Goal: Task Accomplishment & Management: Manage account settings

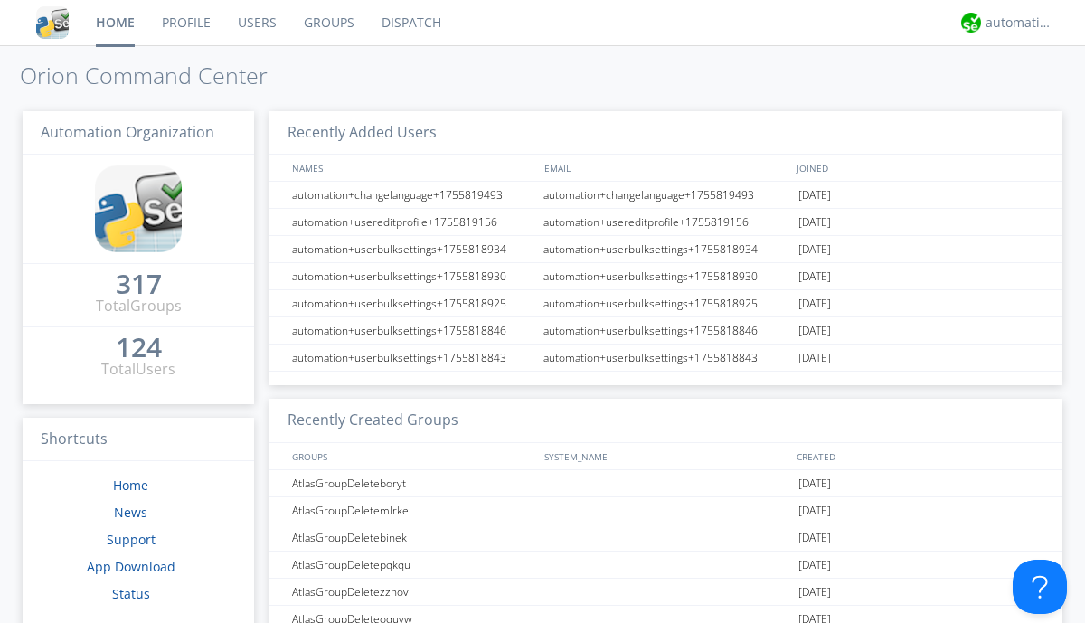
click at [327, 23] on link "Groups" at bounding box center [329, 22] width 78 height 45
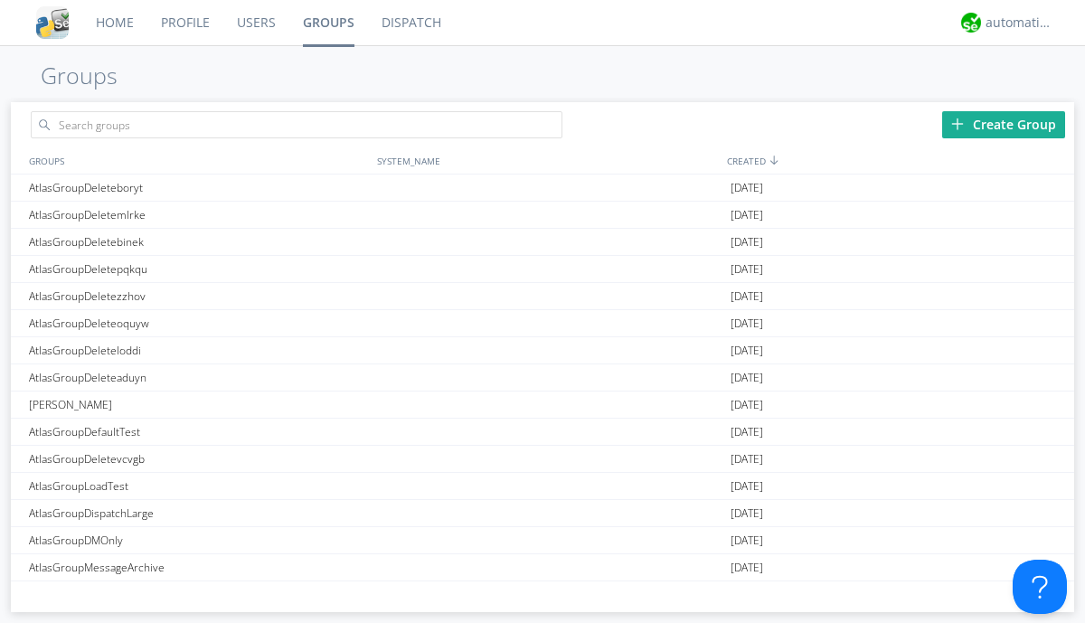
click at [1004, 124] on div "Create Group" at bounding box center [1004, 124] width 123 height 27
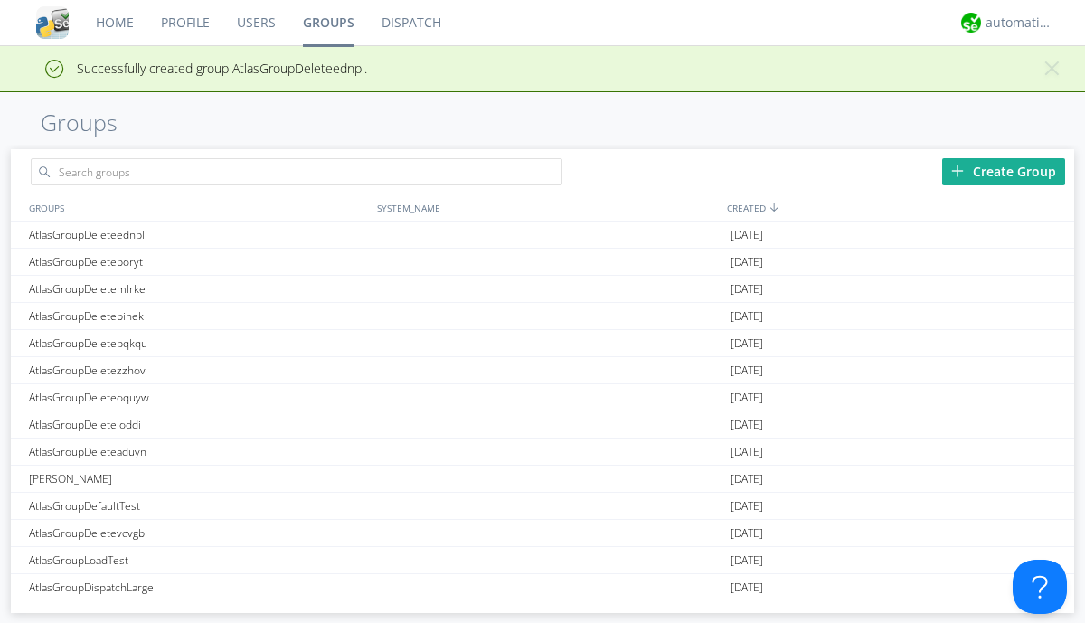
click at [327, 23] on link "Groups" at bounding box center [328, 22] width 79 height 45
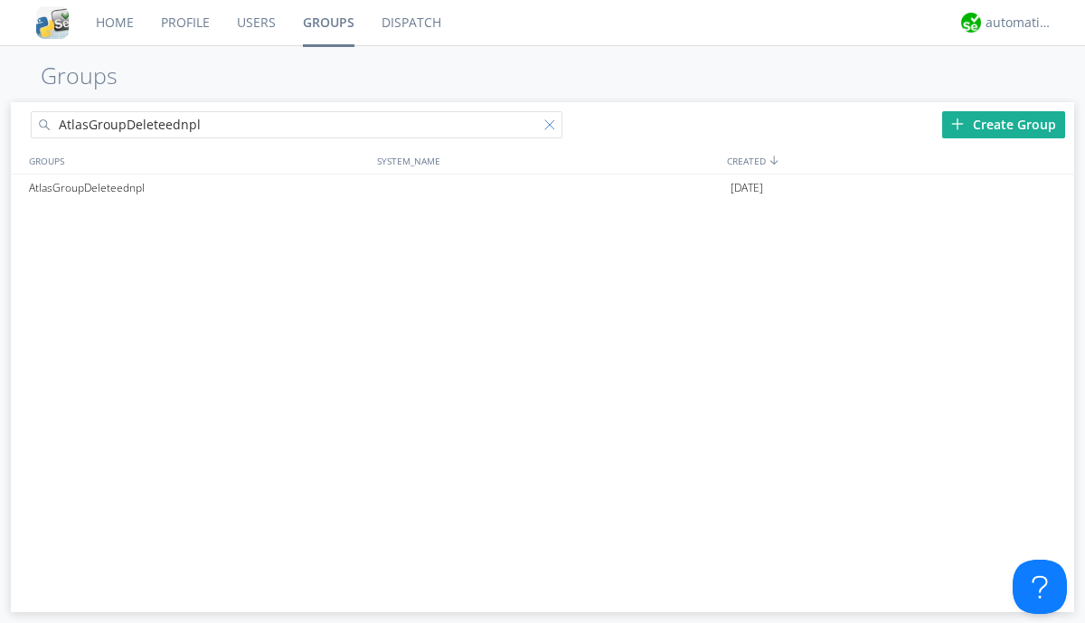
type input "AtlasGroupDeleteednpl"
click at [554, 128] on div at bounding box center [554, 128] width 18 height 18
type input "AtlasGroupDeleteednpl"
click at [198, 187] on div "AtlasGroupDeleteednpl" at bounding box center [198, 188] width 348 height 27
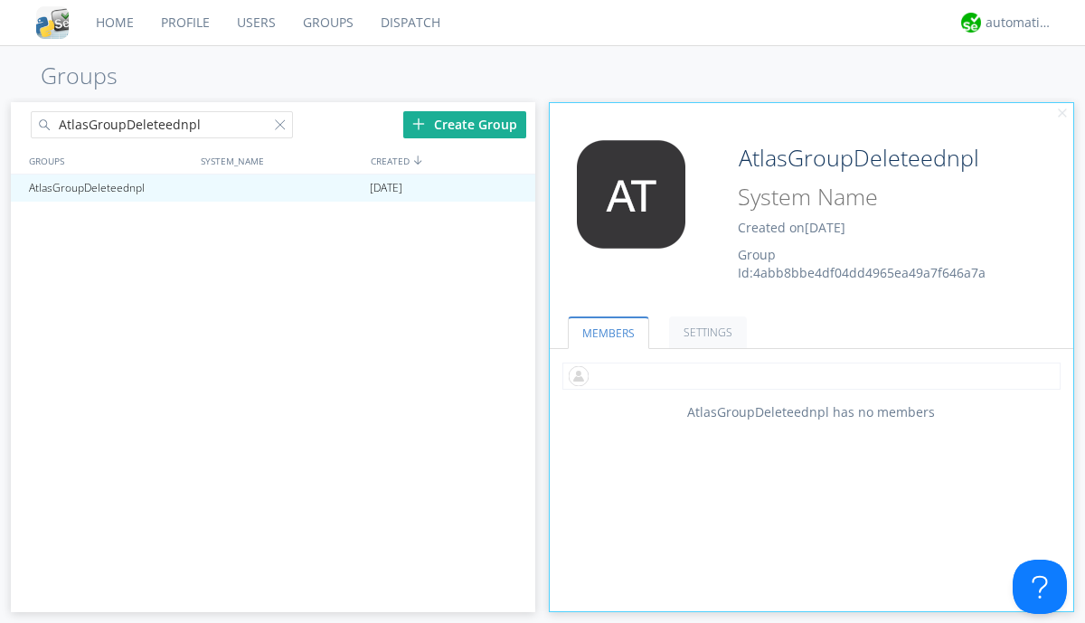
click at [811, 375] on input "text" at bounding box center [812, 376] width 498 height 27
type input "automation+atlas0005"
click at [808, 375] on input "text" at bounding box center [812, 376] width 498 height 27
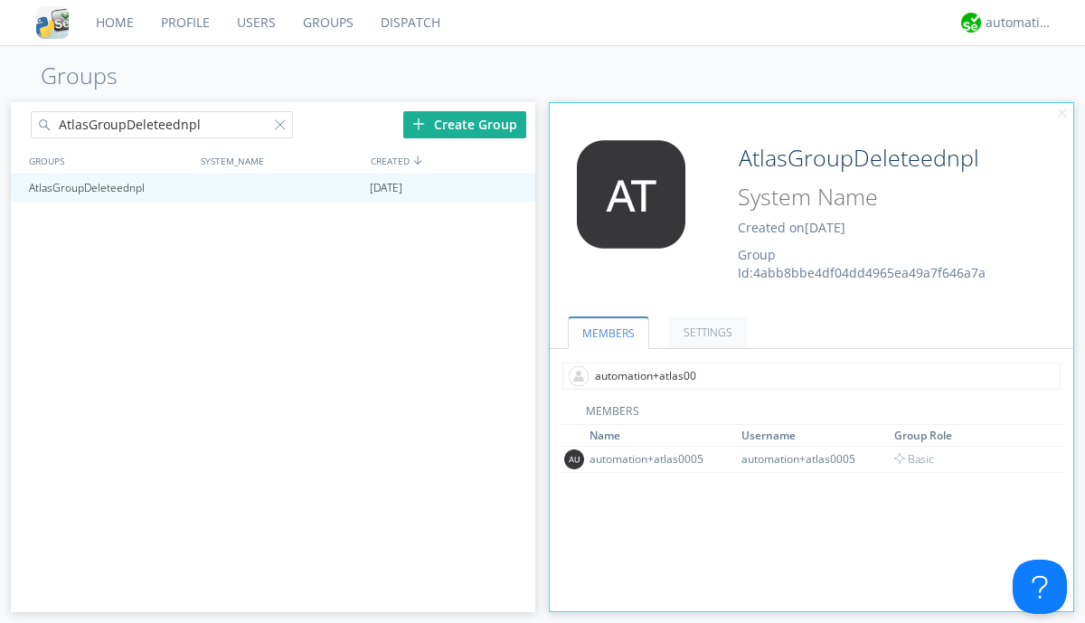
type input "automation+atlas0004"
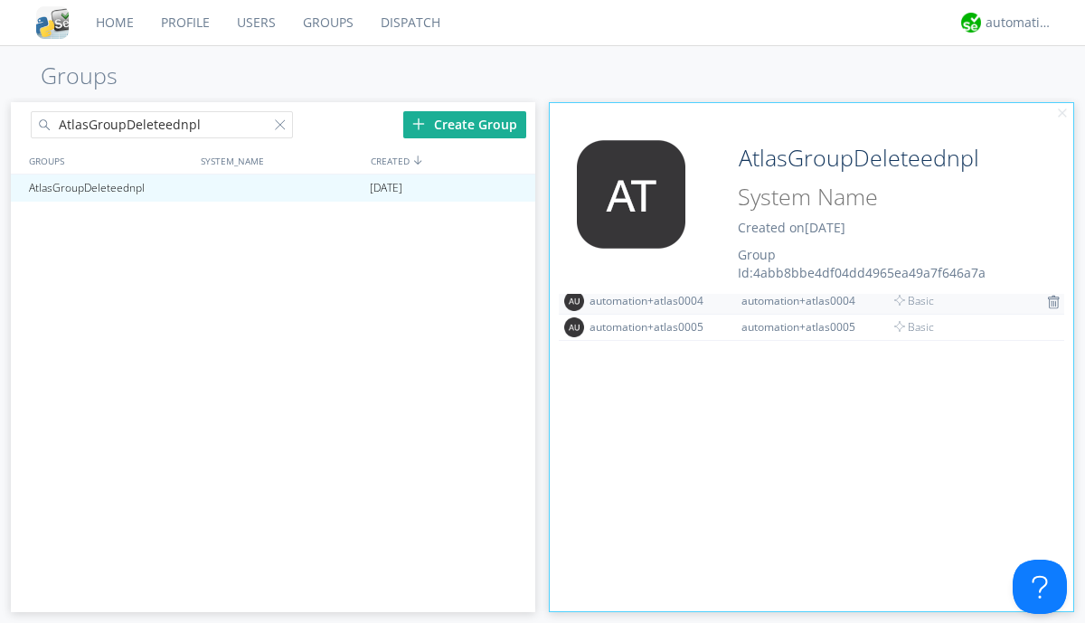
click at [1047, 301] on img at bounding box center [1053, 302] width 13 height 14
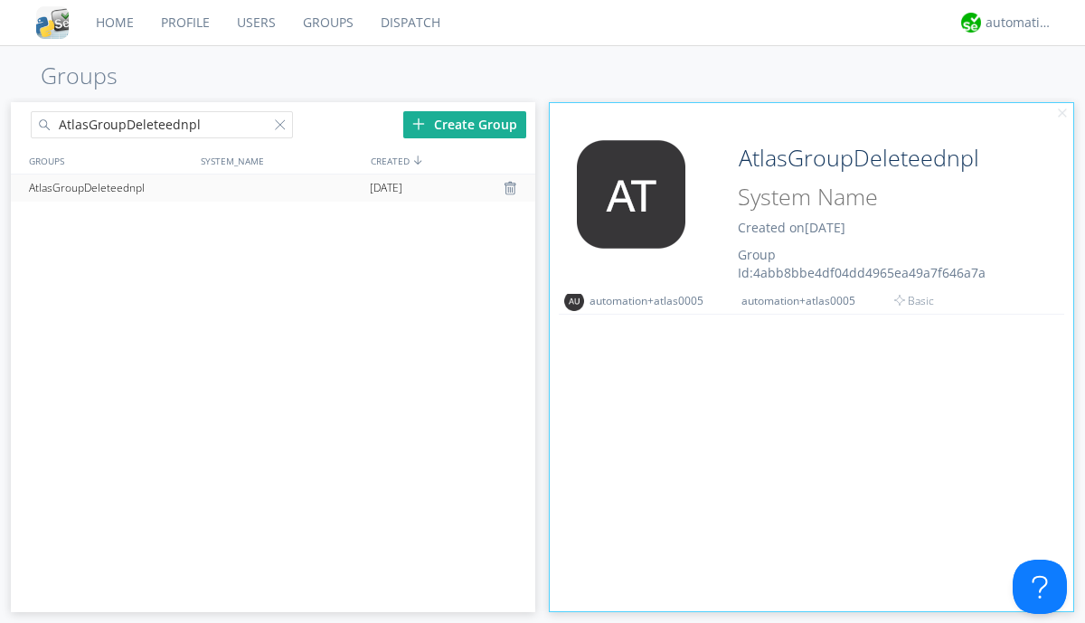
click at [512, 188] on div at bounding box center [513, 188] width 18 height 14
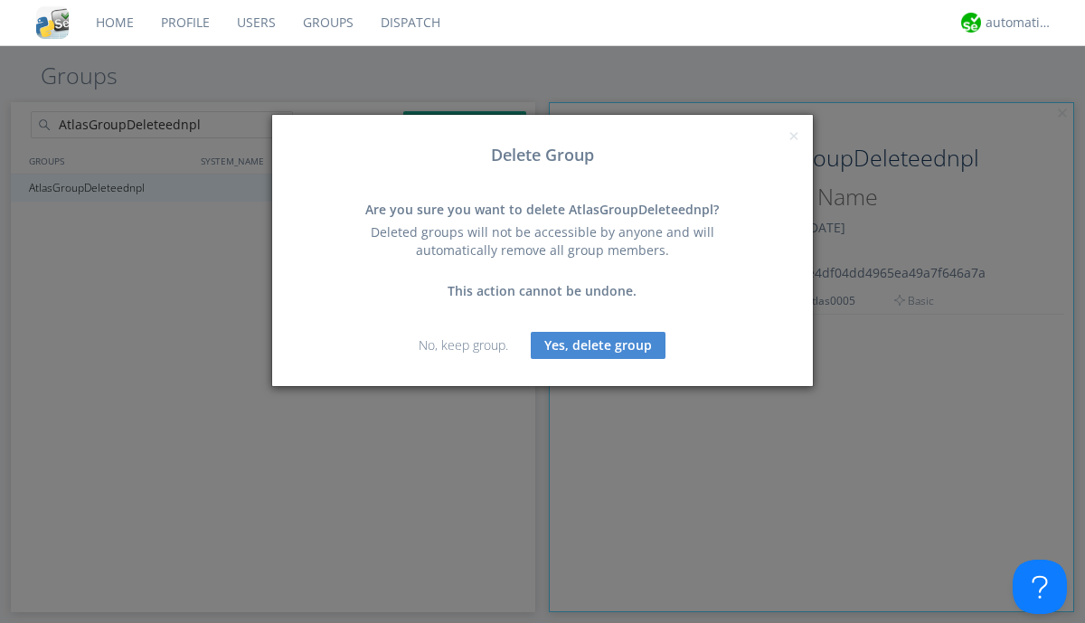
click at [599, 345] on button "Yes, delete group" at bounding box center [598, 345] width 135 height 27
